Goal: Task Accomplishment & Management: Use online tool/utility

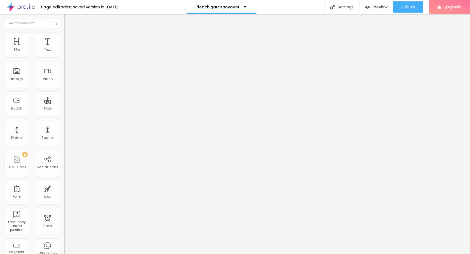
click at [64, 115] on input "https://signin-project15.icwimaps.com/" at bounding box center [97, 113] width 67 height 6
paste input "garrisonyount.allianscesvc"
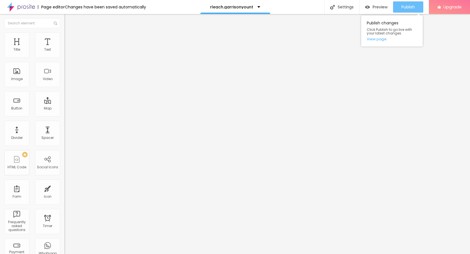
type input "[URL][DOMAIN_NAME]"
click at [404, 9] on div "Publish" at bounding box center [408, 6] width 13 height 11
click at [64, 115] on input "[URL][DOMAIN_NAME]" at bounding box center [97, 113] width 67 height 6
click at [24, 12] on img at bounding box center [21, 7] width 28 height 14
